Goal: Find specific page/section: Find specific page/section

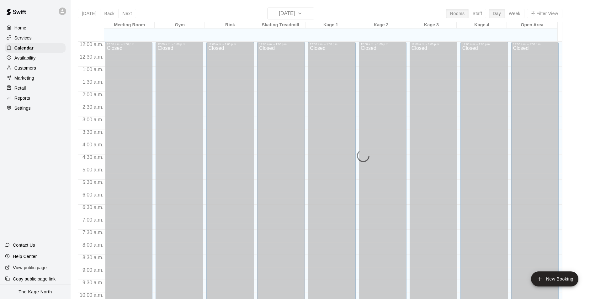
scroll to position [319, 0]
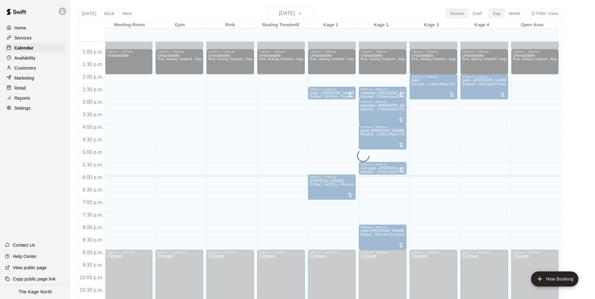
click at [236, 13] on div "[DATE] Back [DATE][DATE] Rooms Staff Day Week Filter View Meeting Room 15 Fri G…" at bounding box center [320, 157] width 485 height 299
click at [300, 13] on div "[DATE] Back [DATE][DATE] Rooms Staff Day Week Filter View Meeting Room 15 Fri G…" at bounding box center [320, 157] width 485 height 299
click at [208, 14] on div "[DATE] Back [DATE][DATE] Rooms Staff Day Week Filter View Meeting Room 15 Fri G…" at bounding box center [320, 157] width 485 height 299
click at [60, 12] on icon at bounding box center [63, 11] width 6 height 6
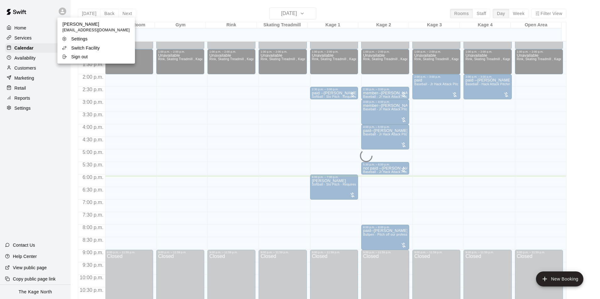
click at [84, 49] on p "Switch Facility" at bounding box center [85, 48] width 29 height 6
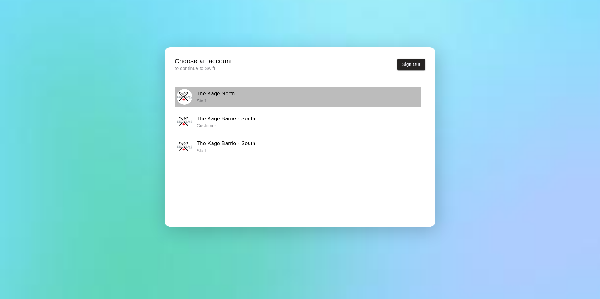
click at [232, 98] on p "Staff" at bounding box center [216, 101] width 38 height 6
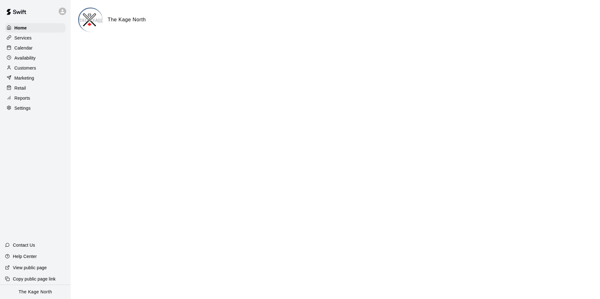
click at [29, 47] on p "Calendar" at bounding box center [23, 48] width 18 height 6
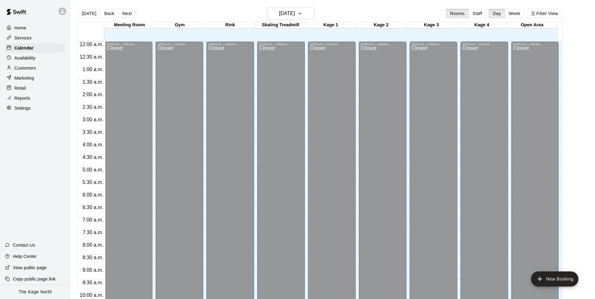
scroll to position [319, 0]
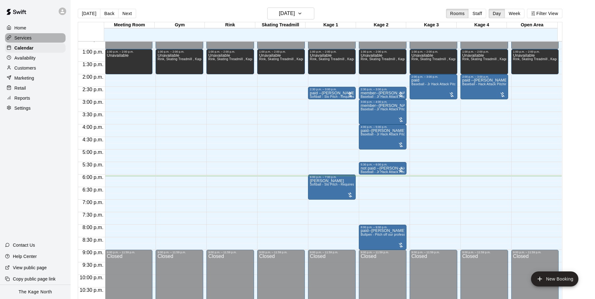
click at [31, 37] on div "Services" at bounding box center [35, 37] width 61 height 9
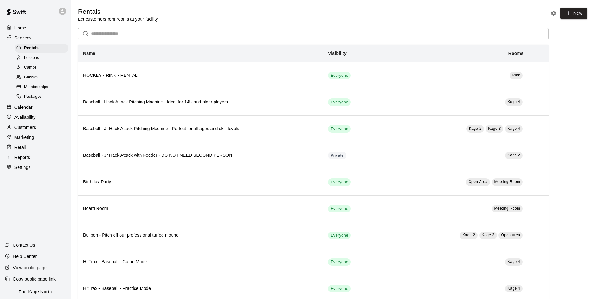
click at [32, 69] on span "Camps" at bounding box center [30, 68] width 13 height 6
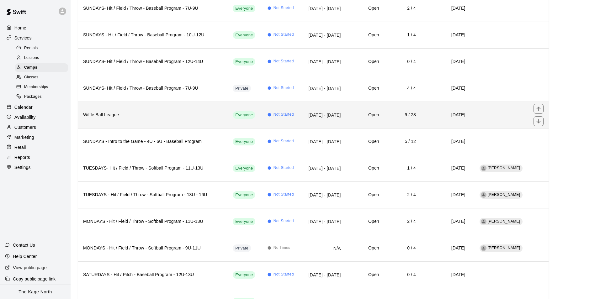
scroll to position [314, 0]
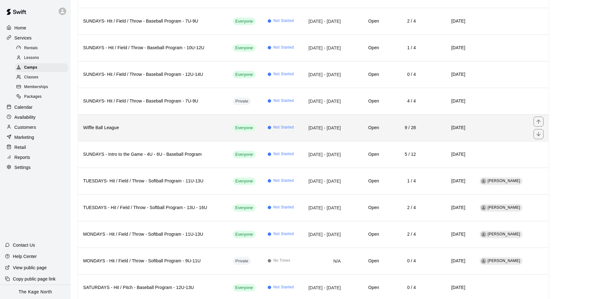
click at [152, 129] on h6 "Wiffle Ball League" at bounding box center [153, 128] width 140 height 7
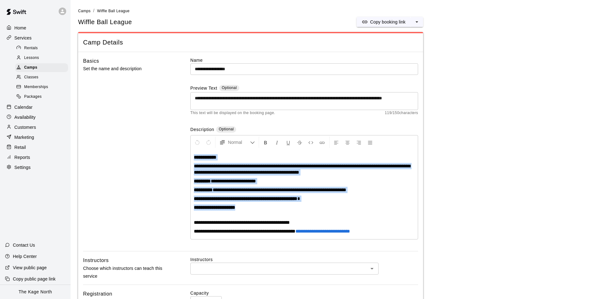
drag, startPoint x: 253, startPoint y: 206, endPoint x: 195, endPoint y: 158, distance: 75.6
click at [195, 158] on div "**********" at bounding box center [304, 195] width 227 height 90
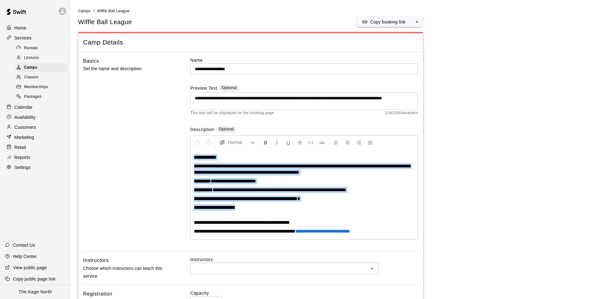
drag, startPoint x: 248, startPoint y: 207, endPoint x: 195, endPoint y: 159, distance: 71.1
click at [195, 159] on div "**********" at bounding box center [304, 195] width 227 height 90
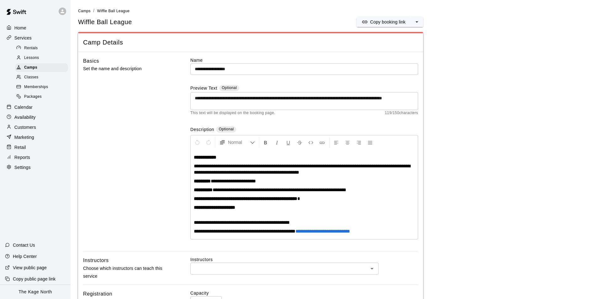
click at [20, 28] on p "Home" at bounding box center [20, 28] width 12 height 6
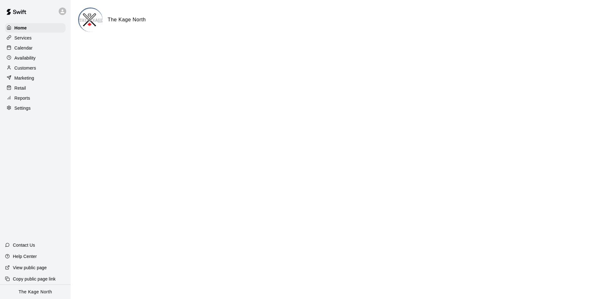
click at [27, 47] on p "Calendar" at bounding box center [23, 48] width 18 height 6
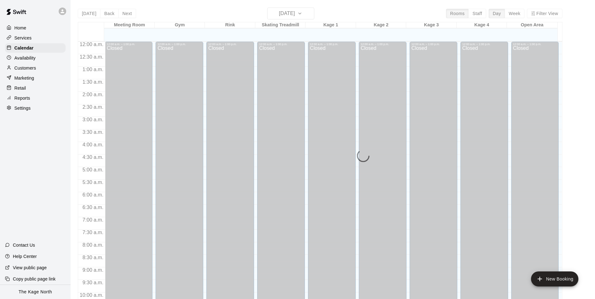
scroll to position [319, 0]
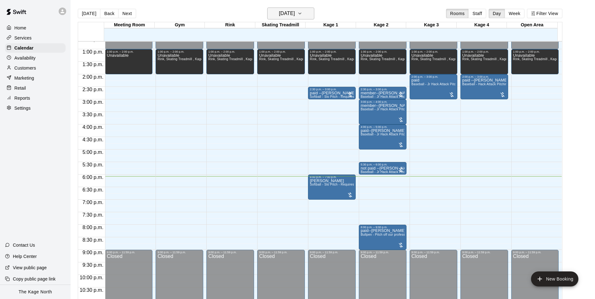
click at [295, 17] on h6 "[DATE]" at bounding box center [287, 13] width 16 height 9
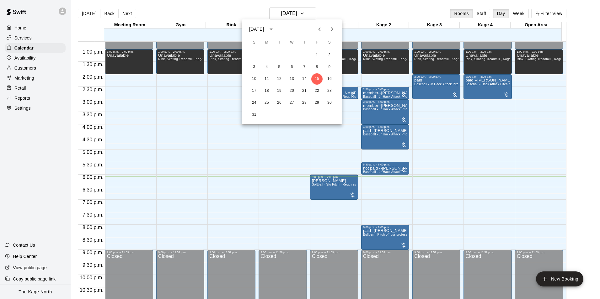
click at [333, 30] on icon "Next month" at bounding box center [332, 29] width 8 height 8
click at [267, 68] on button "8" at bounding box center [266, 67] width 11 height 11
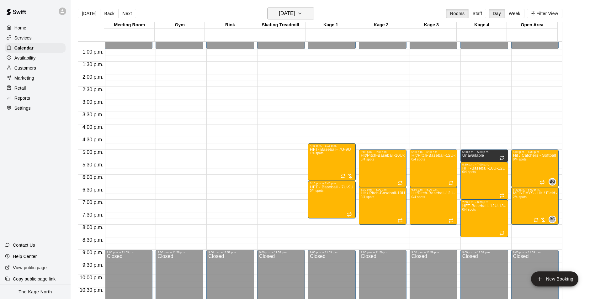
click at [295, 15] on h6 "[DATE]" at bounding box center [287, 13] width 16 height 9
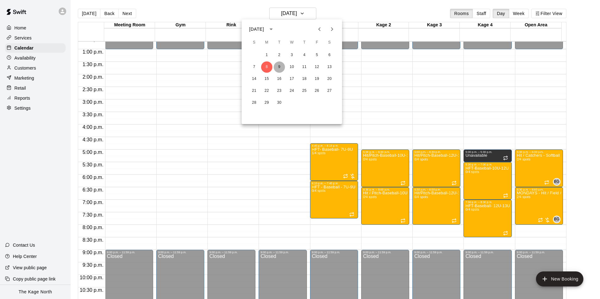
click at [280, 67] on button "9" at bounding box center [279, 67] width 11 height 11
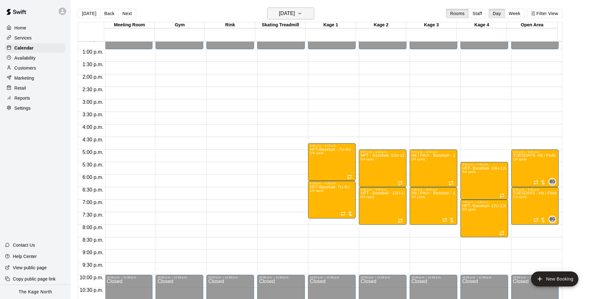
click at [295, 12] on h6 "[DATE]" at bounding box center [287, 13] width 16 height 9
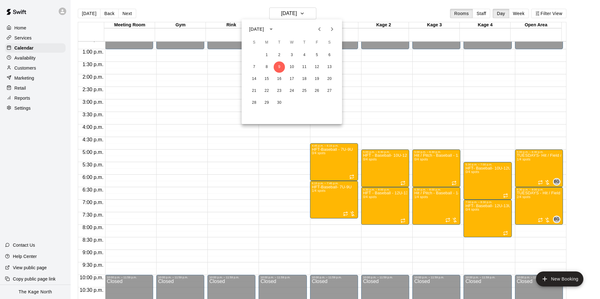
click at [358, 12] on div at bounding box center [300, 149] width 600 height 299
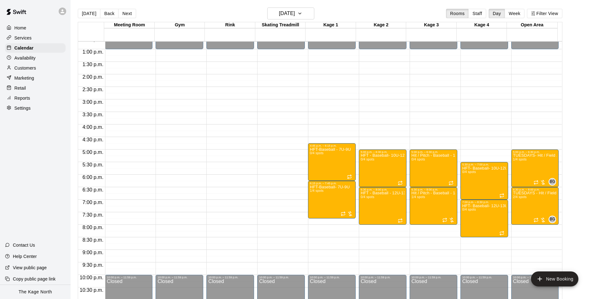
click at [336, 10] on div "[DATE] Back [DATE][DATE] Rooms Staff Day Week Filter View" at bounding box center [320, 15] width 485 height 14
click at [308, 13] on button "[DATE]" at bounding box center [290, 14] width 47 height 12
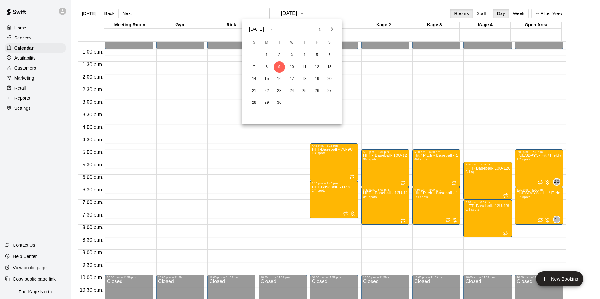
click at [351, 8] on div at bounding box center [300, 149] width 600 height 299
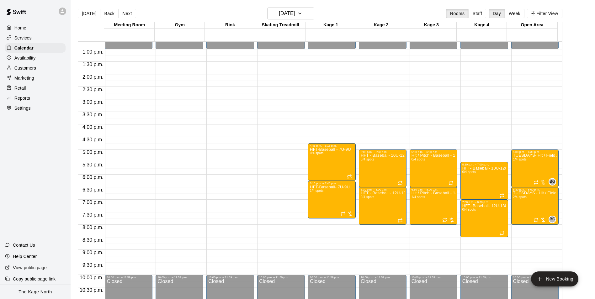
click at [31, 36] on p "Services" at bounding box center [22, 38] width 17 height 6
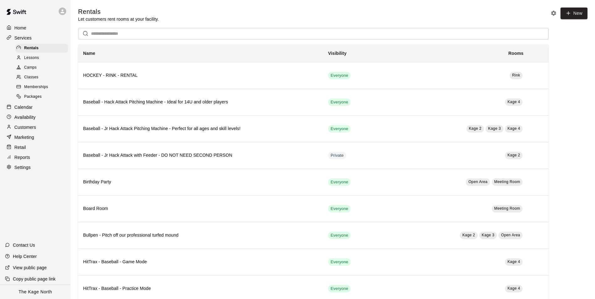
click at [39, 67] on div "Camps" at bounding box center [41, 67] width 53 height 9
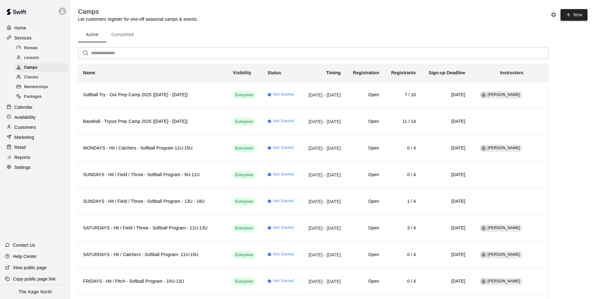
click at [24, 26] on p "Home" at bounding box center [20, 28] width 12 height 6
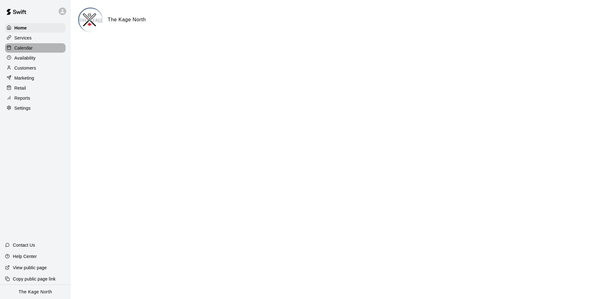
click at [32, 47] on p "Calendar" at bounding box center [23, 48] width 18 height 6
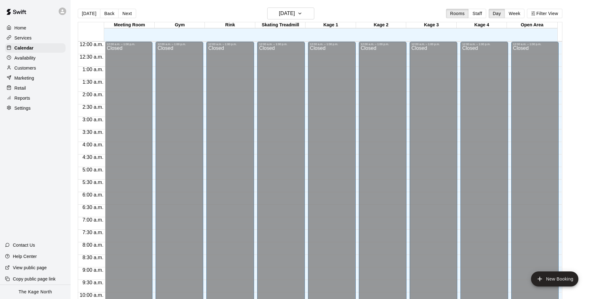
scroll to position [319, 0]
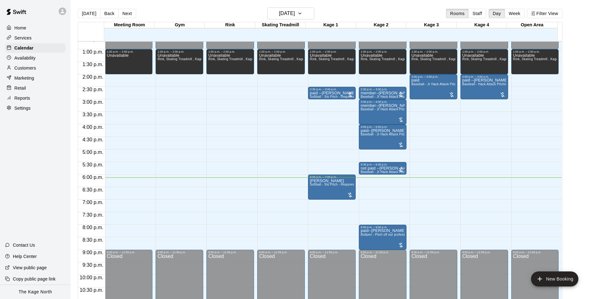
click at [338, 13] on div "[DATE] Back [DATE][DATE] Rooms Staff Day Week Filter View" at bounding box center [320, 15] width 485 height 14
click at [302, 14] on icon "button" at bounding box center [299, 14] width 5 height 8
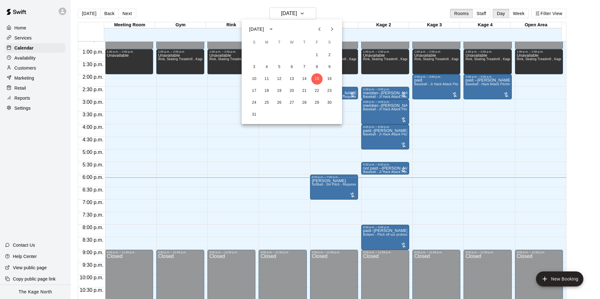
click at [354, 12] on div at bounding box center [300, 149] width 600 height 299
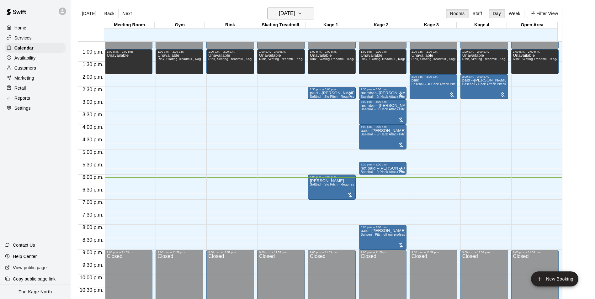
click at [301, 13] on icon "button" at bounding box center [300, 13] width 3 height 1
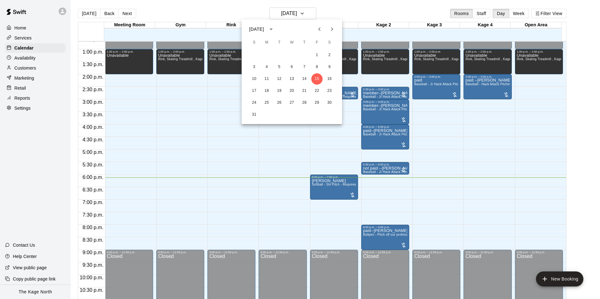
click at [342, 6] on div at bounding box center [300, 149] width 600 height 299
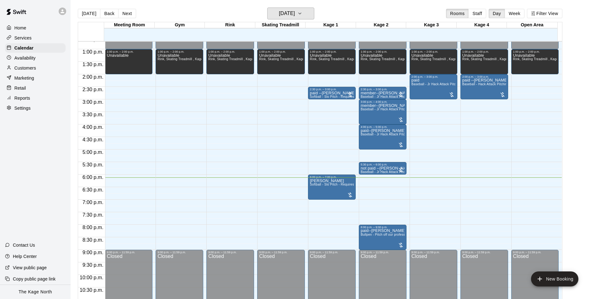
click at [295, 13] on h6 "[DATE]" at bounding box center [287, 13] width 16 height 9
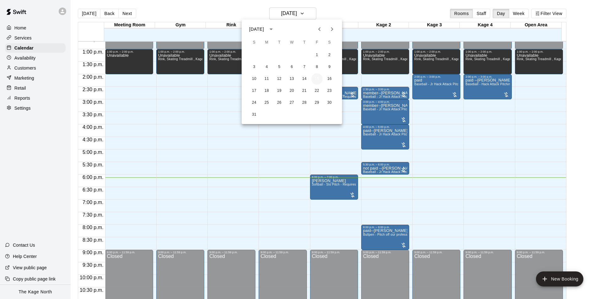
click at [316, 81] on button "15" at bounding box center [316, 78] width 11 height 11
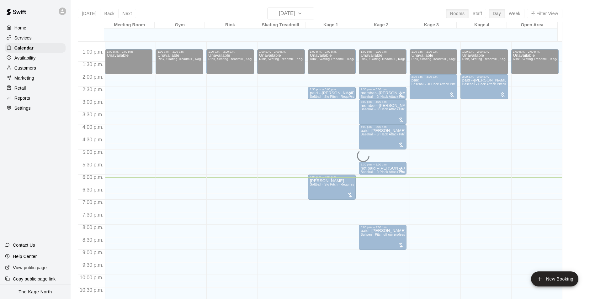
click at [346, 9] on div "[DATE] Back [DATE][DATE] Rooms Staff Day Week Filter View Meeting Room 15 Fri G…" at bounding box center [320, 157] width 485 height 299
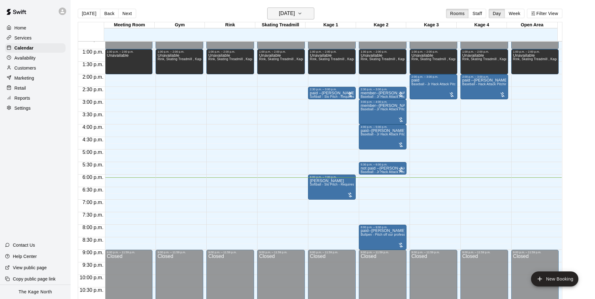
click at [295, 11] on h6 "[DATE]" at bounding box center [287, 13] width 16 height 9
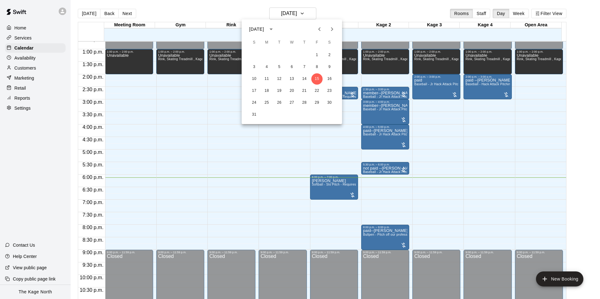
click at [341, 11] on div at bounding box center [300, 149] width 600 height 299
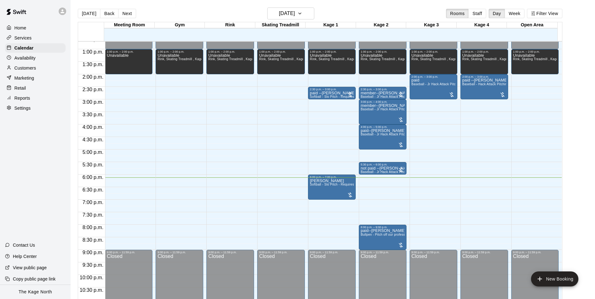
click at [205, 9] on div "[DATE] Back [DATE][DATE] Rooms Staff Day Week Filter View" at bounding box center [320, 15] width 485 height 14
click at [331, 12] on div "[DATE] Back [DATE][DATE] Rooms Staff Day Week Filter View" at bounding box center [320, 15] width 485 height 14
click at [305, 13] on button "[DATE]" at bounding box center [290, 14] width 47 height 12
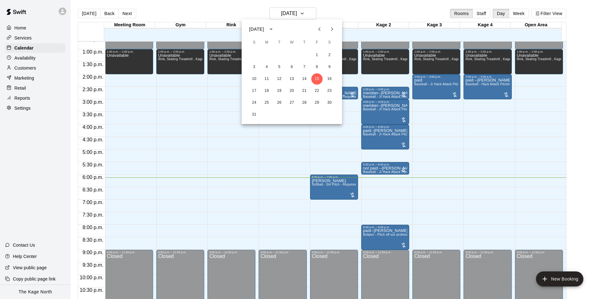
click at [343, 13] on div at bounding box center [300, 149] width 600 height 299
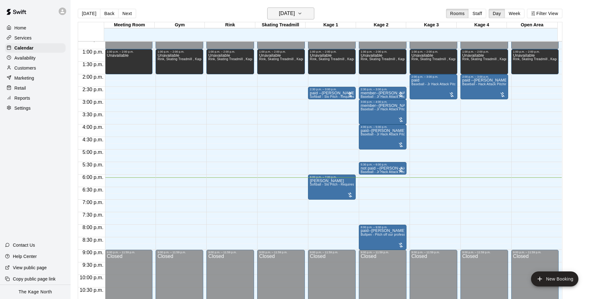
click at [305, 14] on button "[DATE]" at bounding box center [290, 14] width 47 height 12
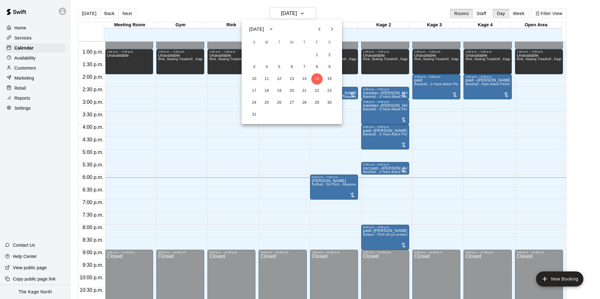
click at [348, 13] on div at bounding box center [300, 149] width 600 height 299
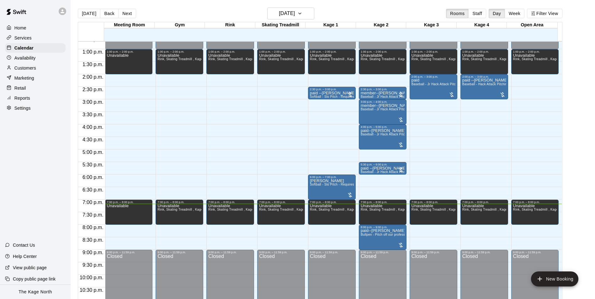
click at [28, 71] on p "Customers" at bounding box center [25, 68] width 22 height 6
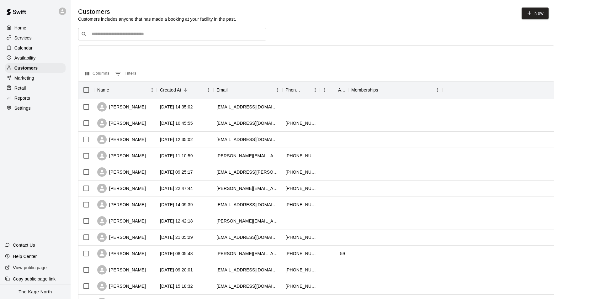
click at [18, 48] on p "Calendar" at bounding box center [23, 48] width 18 height 6
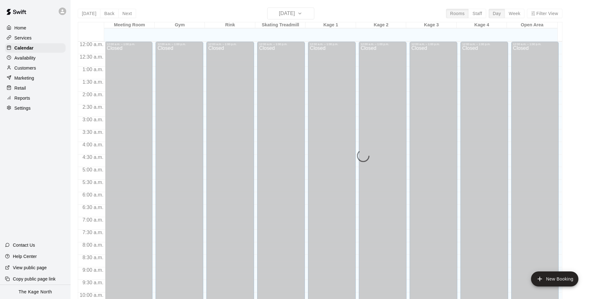
scroll to position [319, 0]
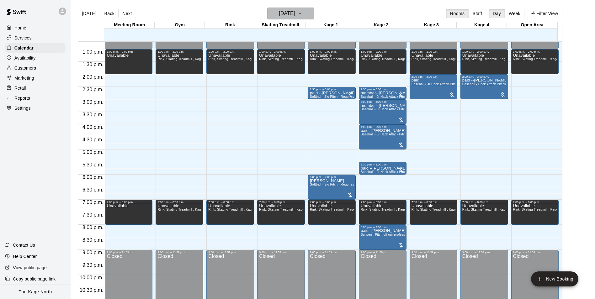
click at [291, 14] on h6 "[DATE]" at bounding box center [287, 13] width 16 height 9
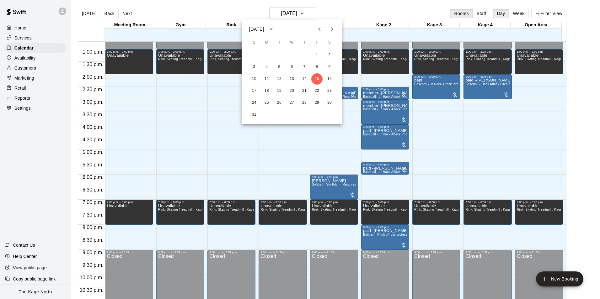
click at [350, 12] on div at bounding box center [300, 149] width 600 height 299
